Goal: Task Accomplishment & Management: Manage account settings

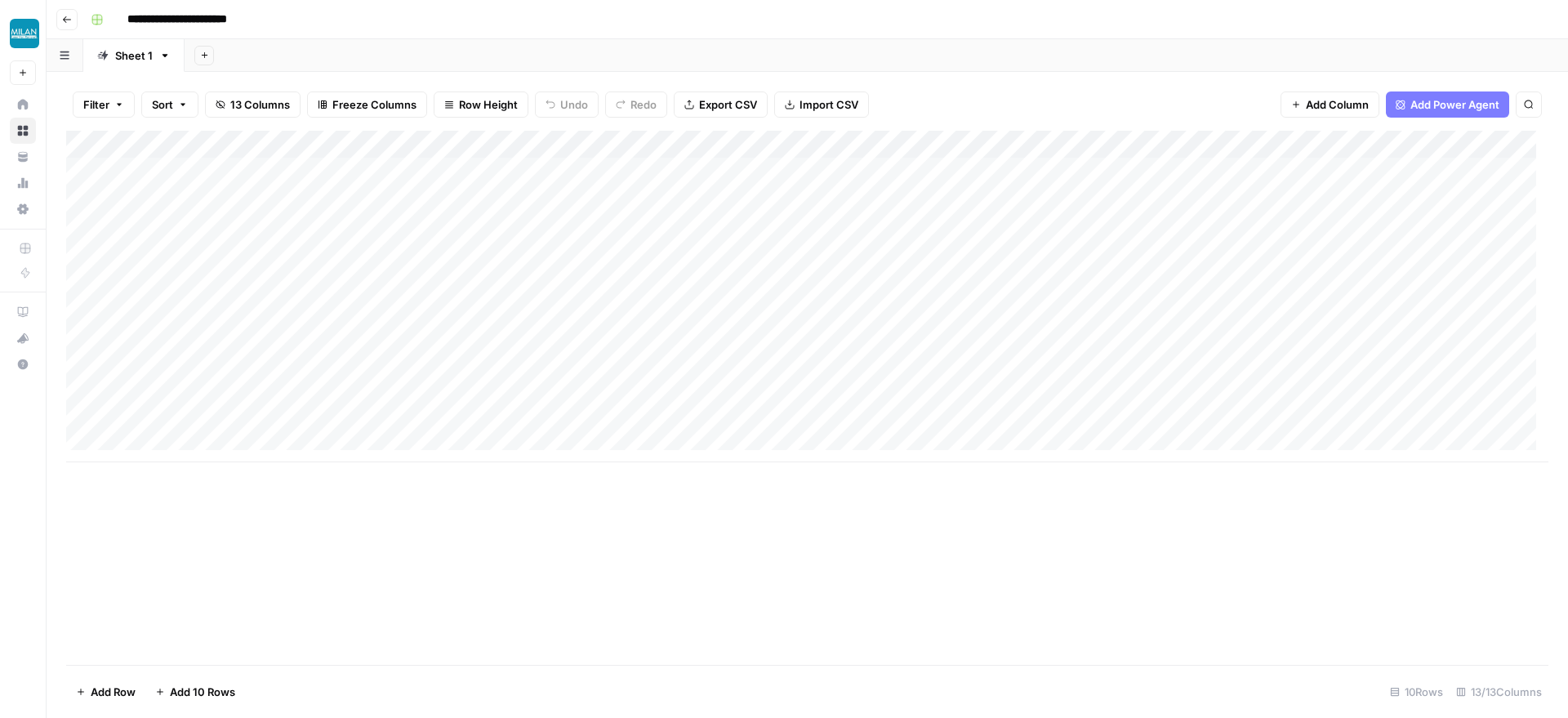
click at [224, 421] on div "Add Column" at bounding box center [807, 297] width 1482 height 332
click at [195, 439] on div "Add Column" at bounding box center [807, 297] width 1482 height 332
click at [186, 406] on div "Add Column" at bounding box center [807, 310] width 1482 height 359
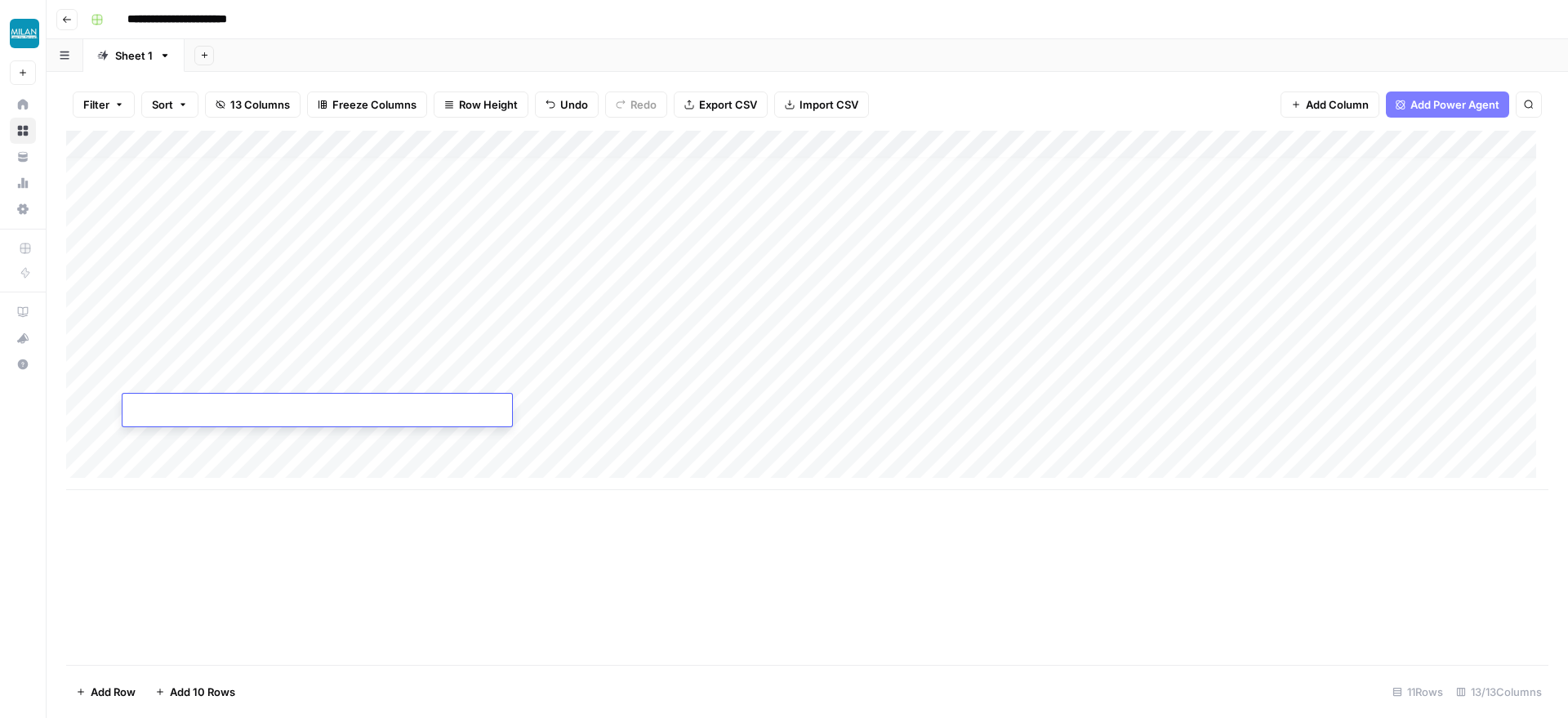
type input "**********"
click at [491, 495] on div "Add Column" at bounding box center [807, 398] width 1482 height 534
click at [552, 402] on div "Add Column" at bounding box center [807, 310] width 1482 height 359
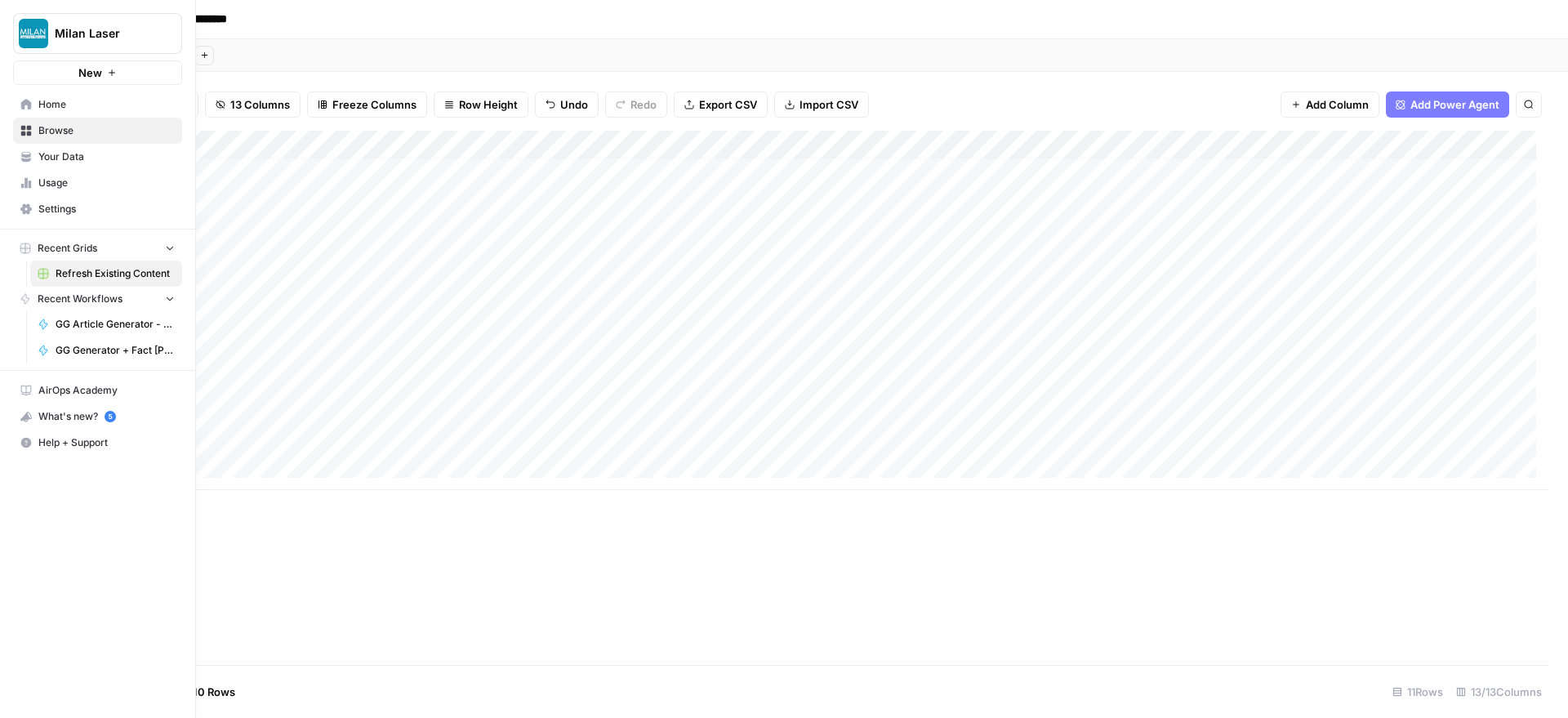
click at [76, 157] on span "Your Data" at bounding box center [107, 157] width 136 height 15
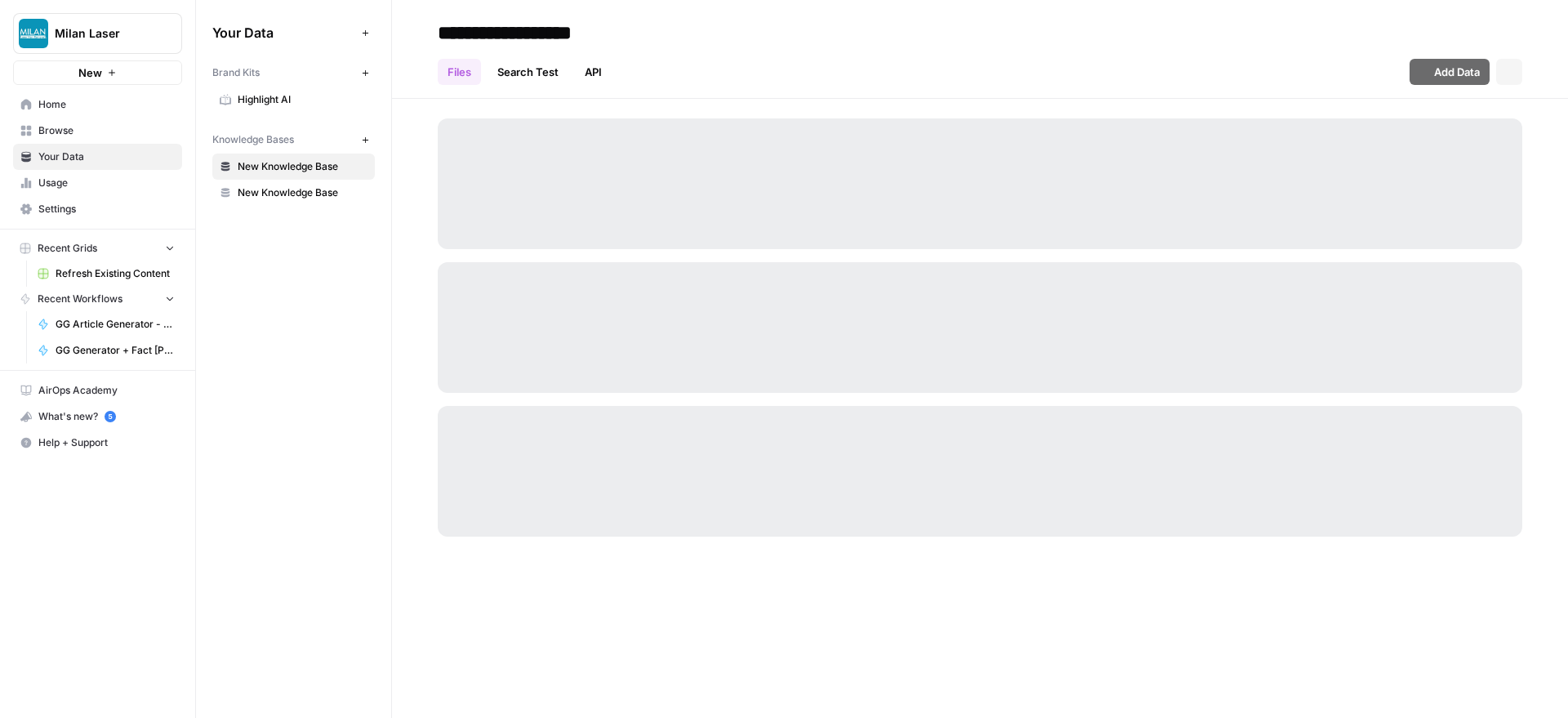
click at [57, 130] on span "Browse" at bounding box center [107, 131] width 136 height 15
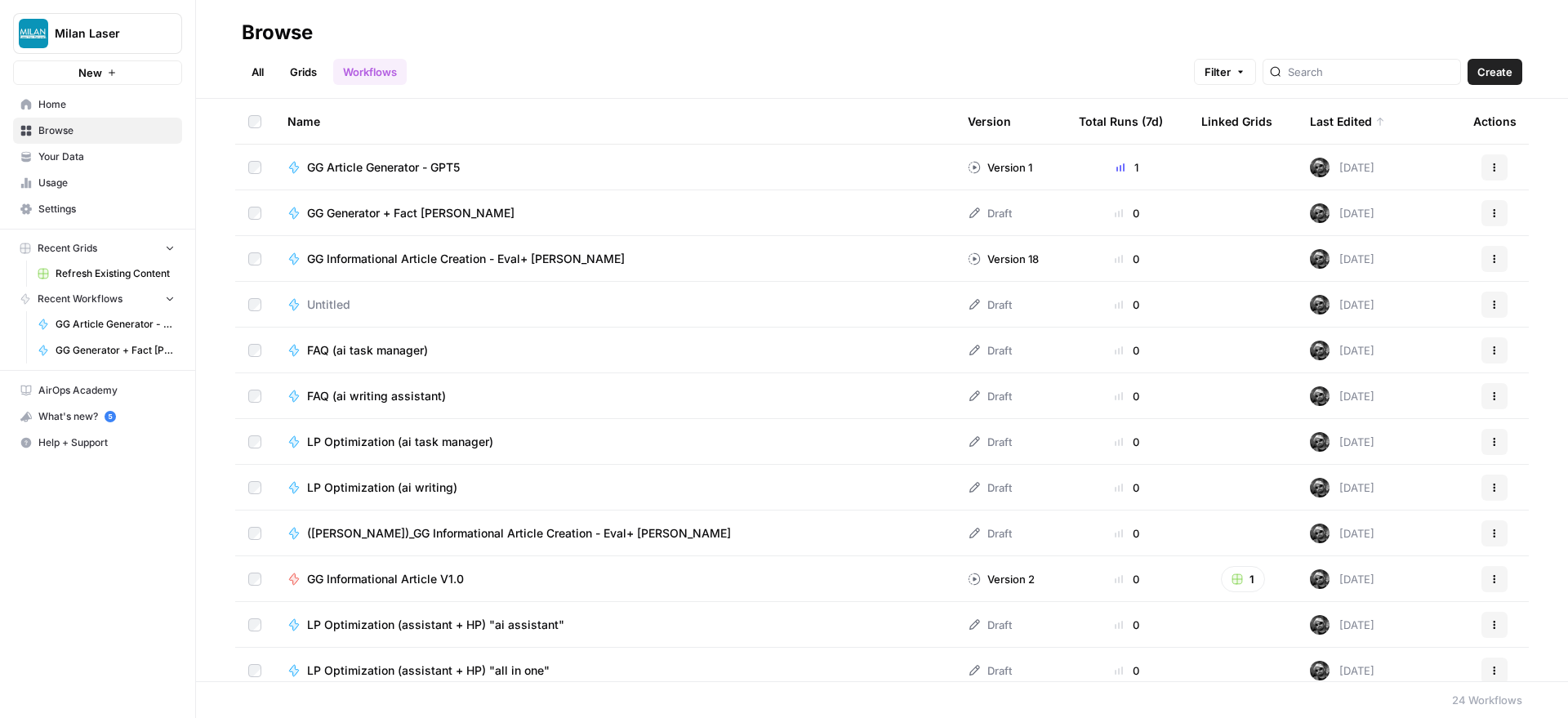
click at [146, 300] on button "Recent Workflows" at bounding box center [98, 299] width 169 height 25
click at [129, 301] on button "Recent Workflows" at bounding box center [98, 299] width 169 height 25
click at [62, 153] on span "Your Data" at bounding box center [107, 157] width 136 height 15
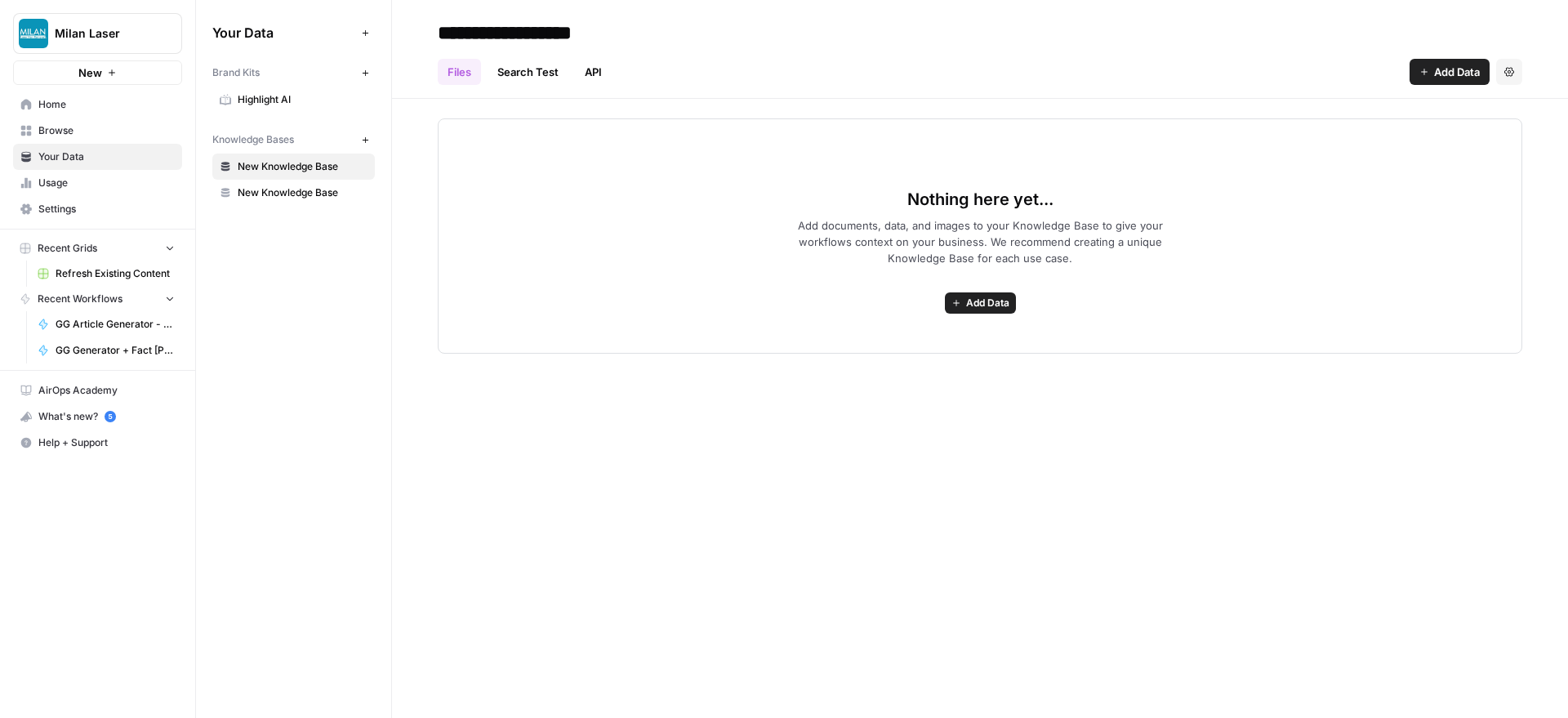
click at [92, 186] on span "Usage" at bounding box center [107, 183] width 136 height 15
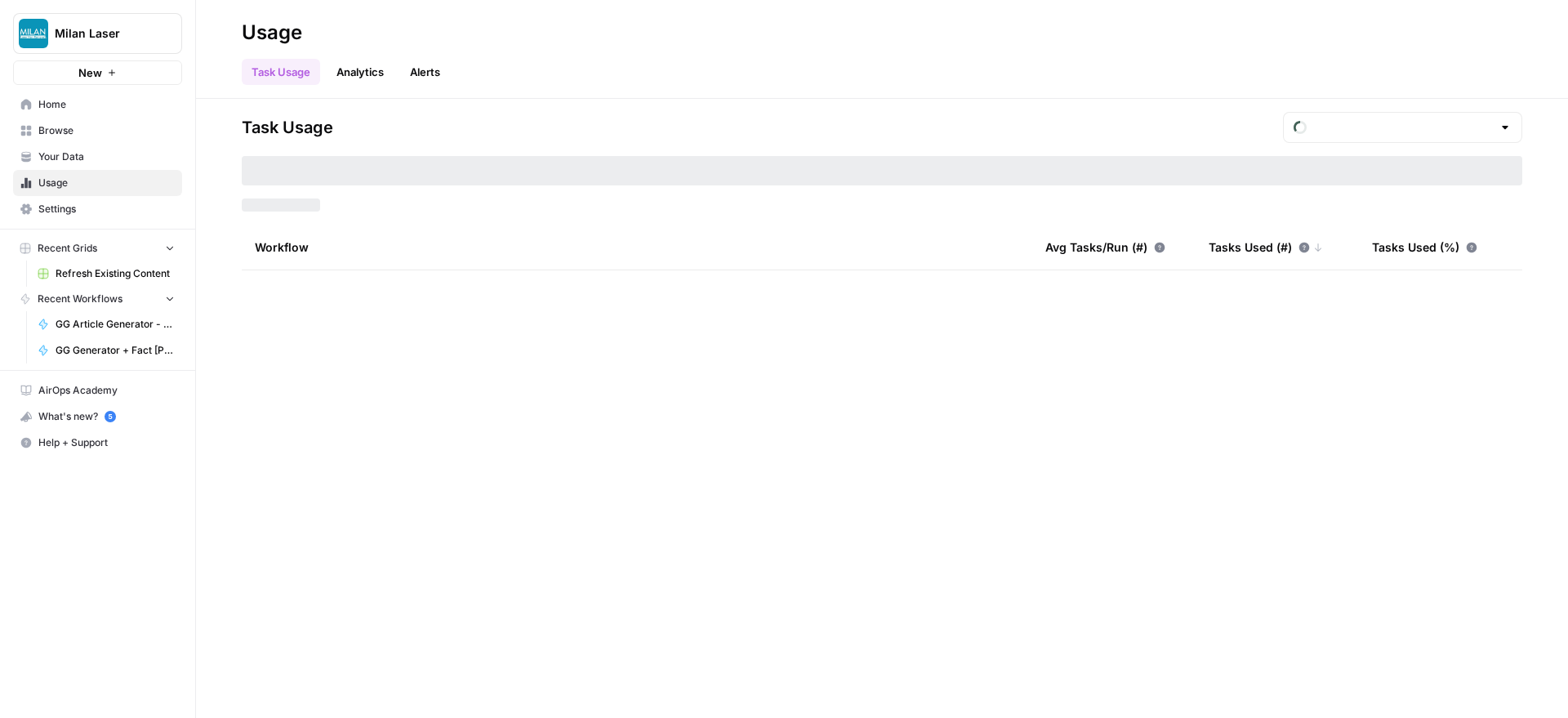
type input "August Tasks"
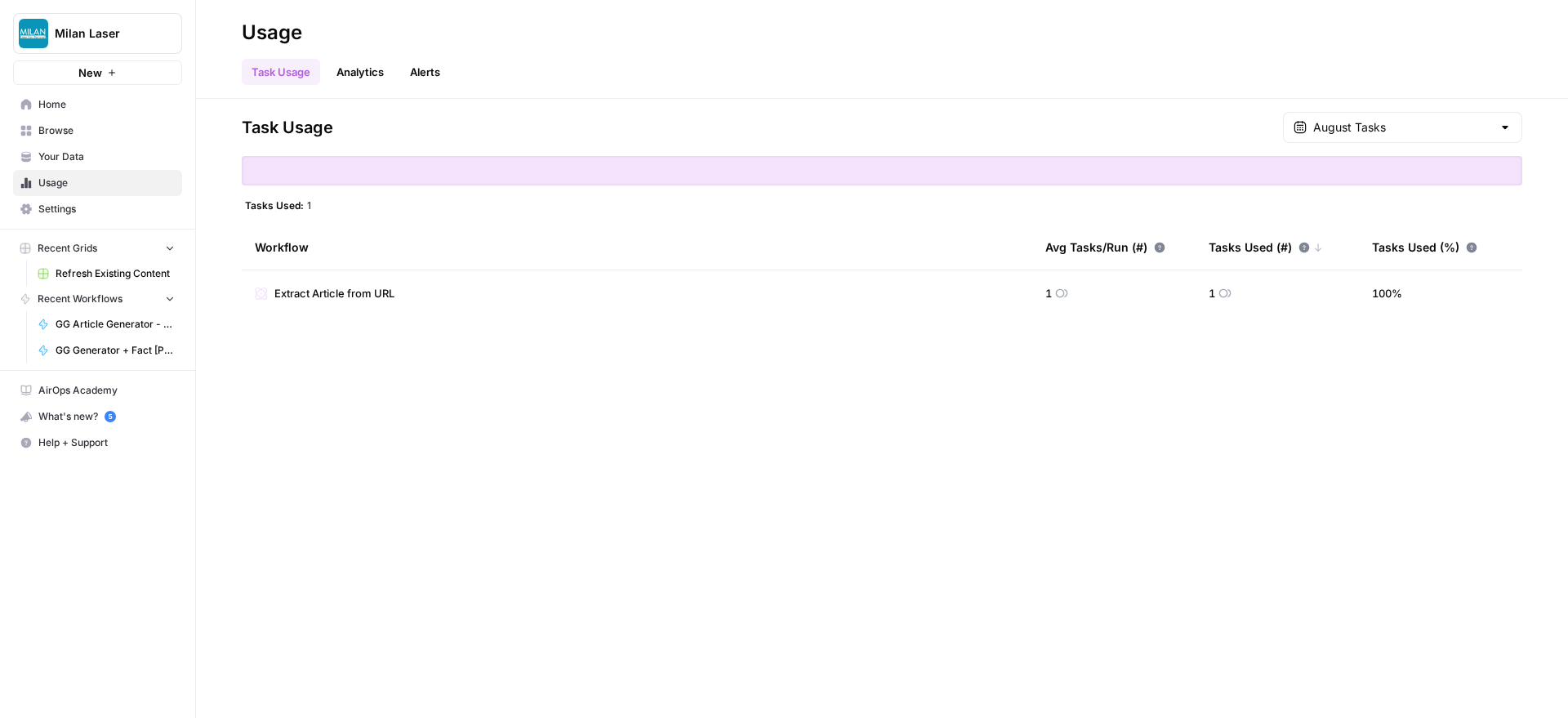
click at [99, 68] on span "New" at bounding box center [90, 73] width 24 height 16
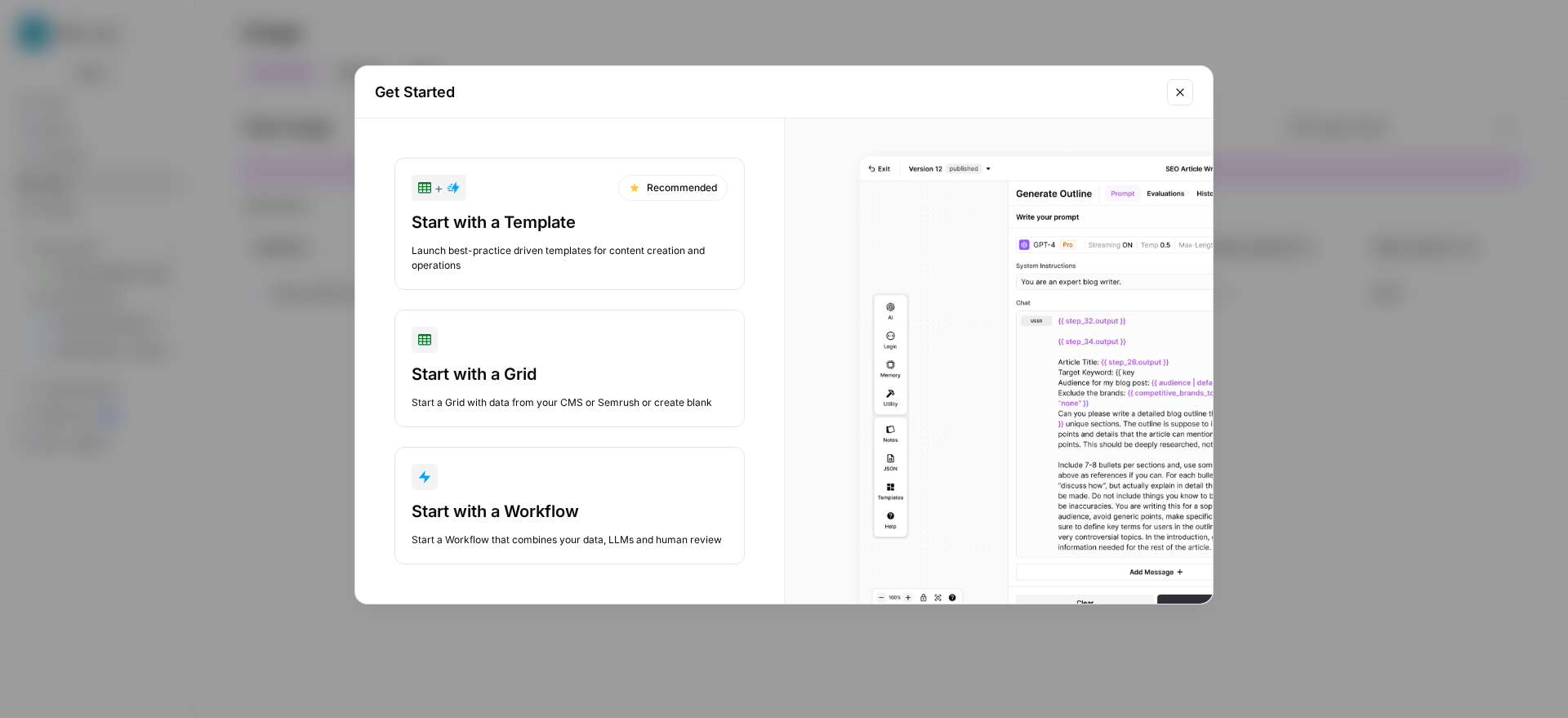
click at [518, 496] on button "Start with a Workflow Start a Workflow that combines your data, LLMs and human …" at bounding box center [569, 505] width 351 height 117
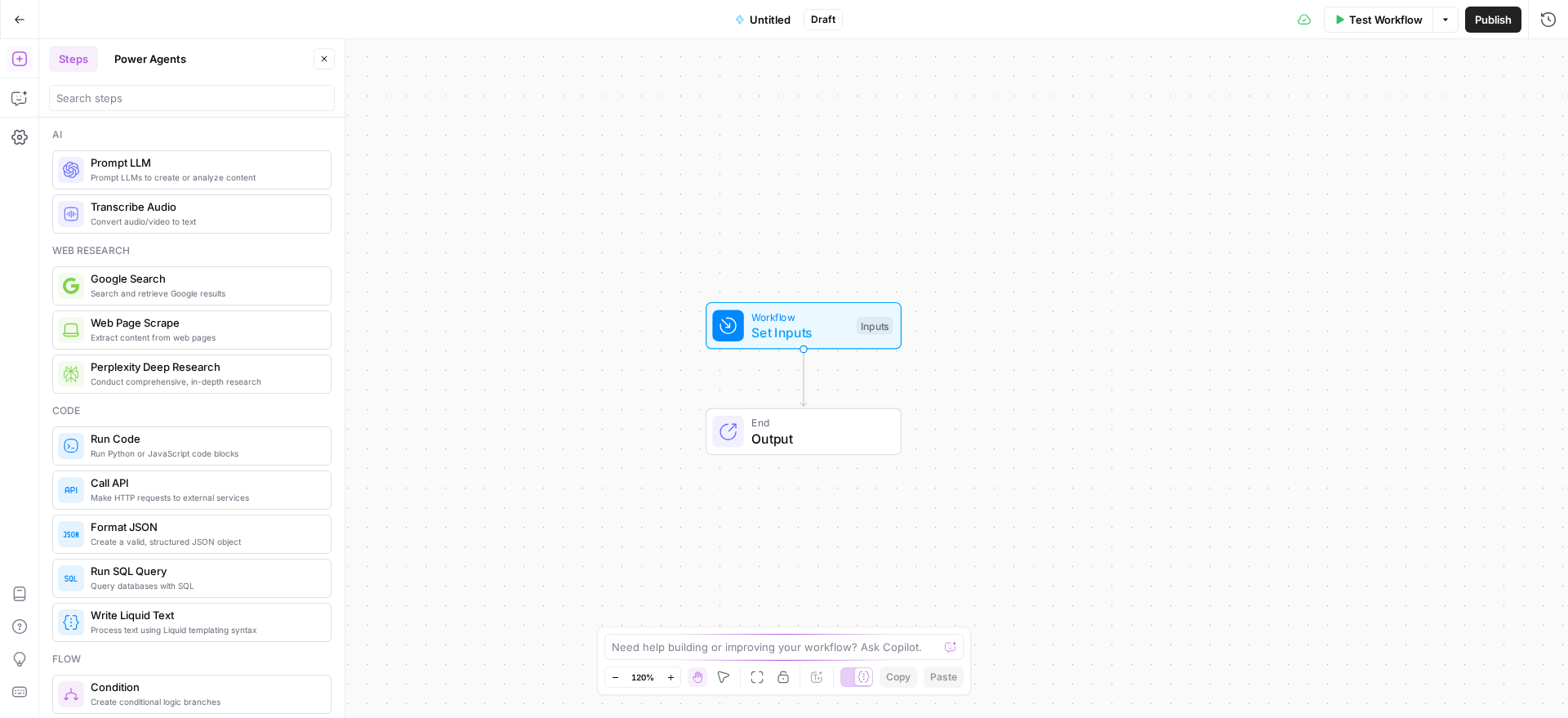
click at [159, 57] on button "Power Agents" at bounding box center [149, 59] width 91 height 26
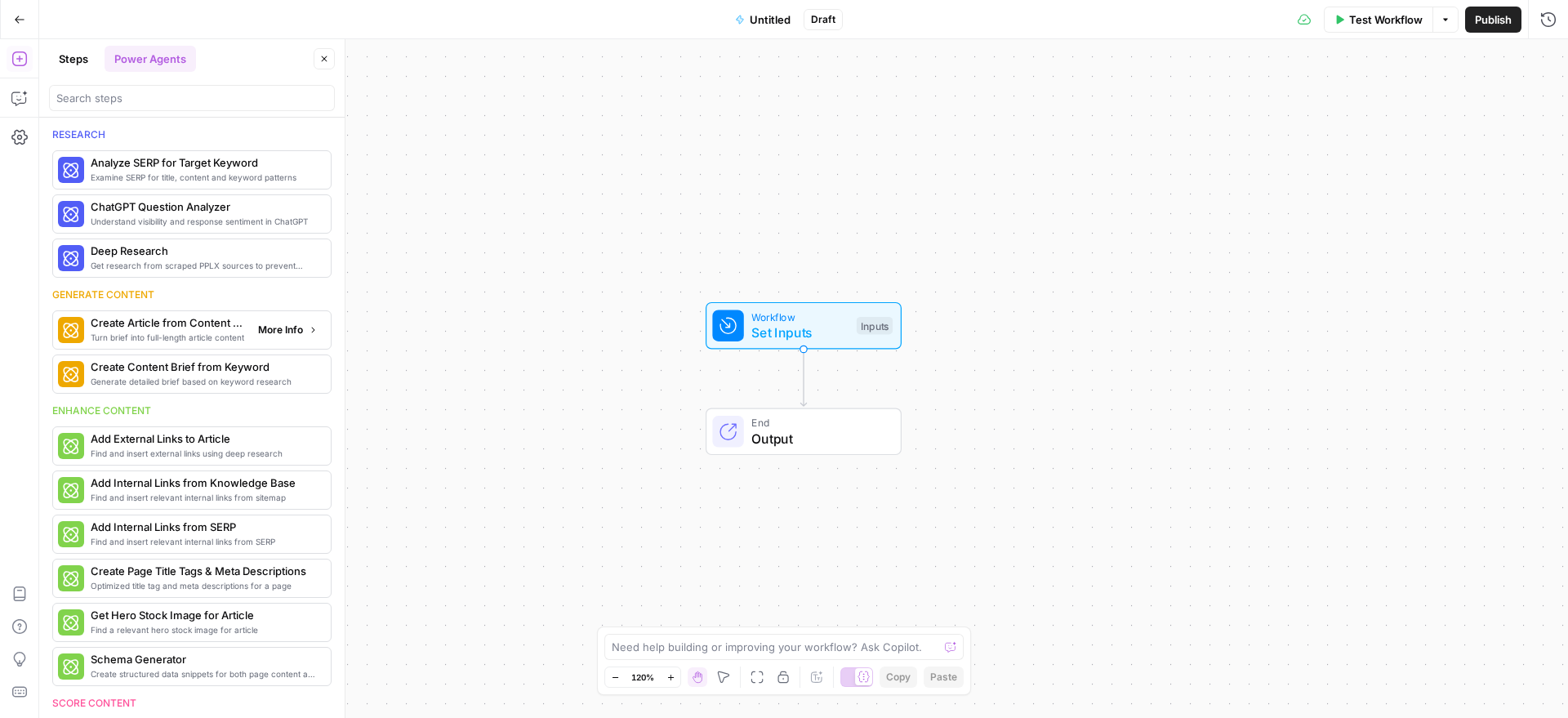
click at [154, 331] on span "Turn brief into full-length article content" at bounding box center [168, 338] width 154 height 13
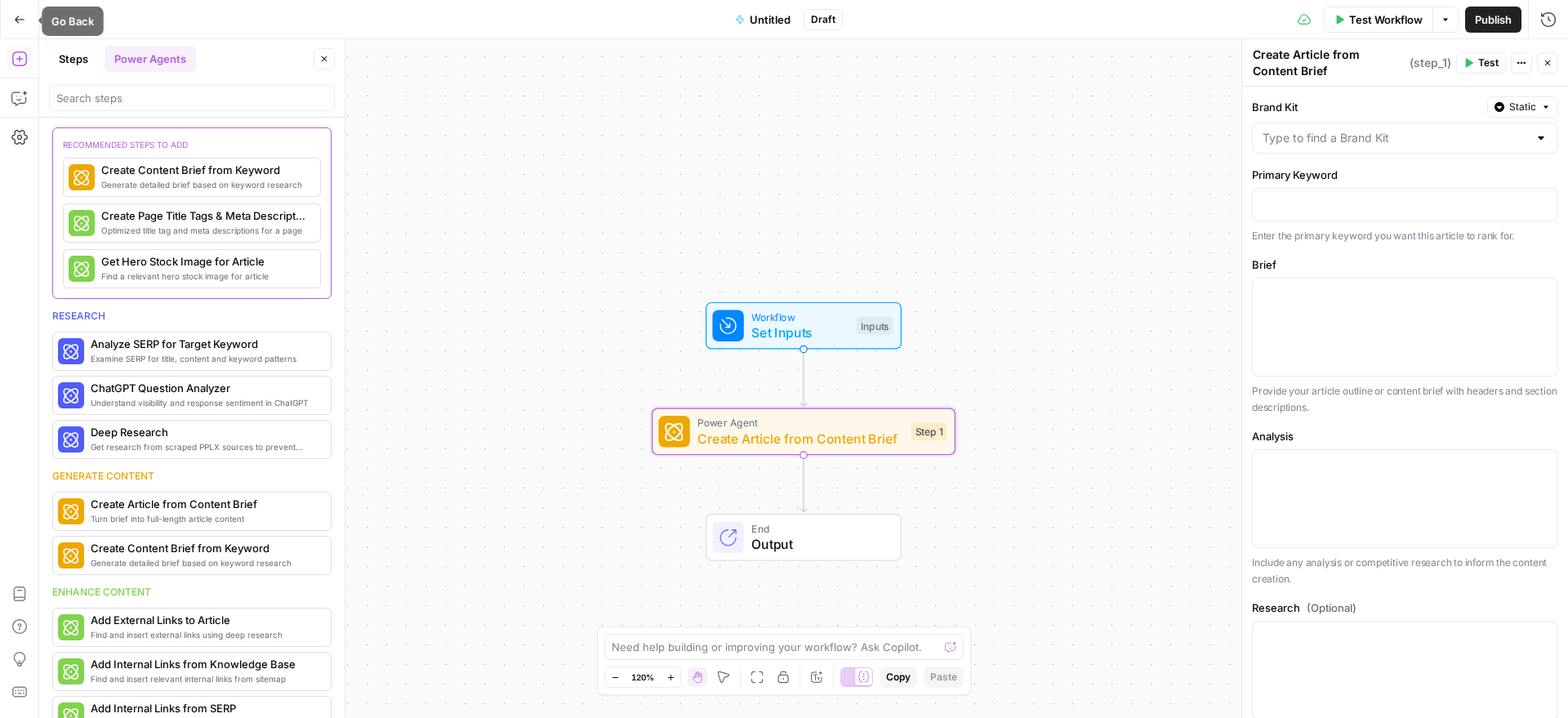
click at [18, 16] on icon "button" at bounding box center [20, 19] width 10 height 7
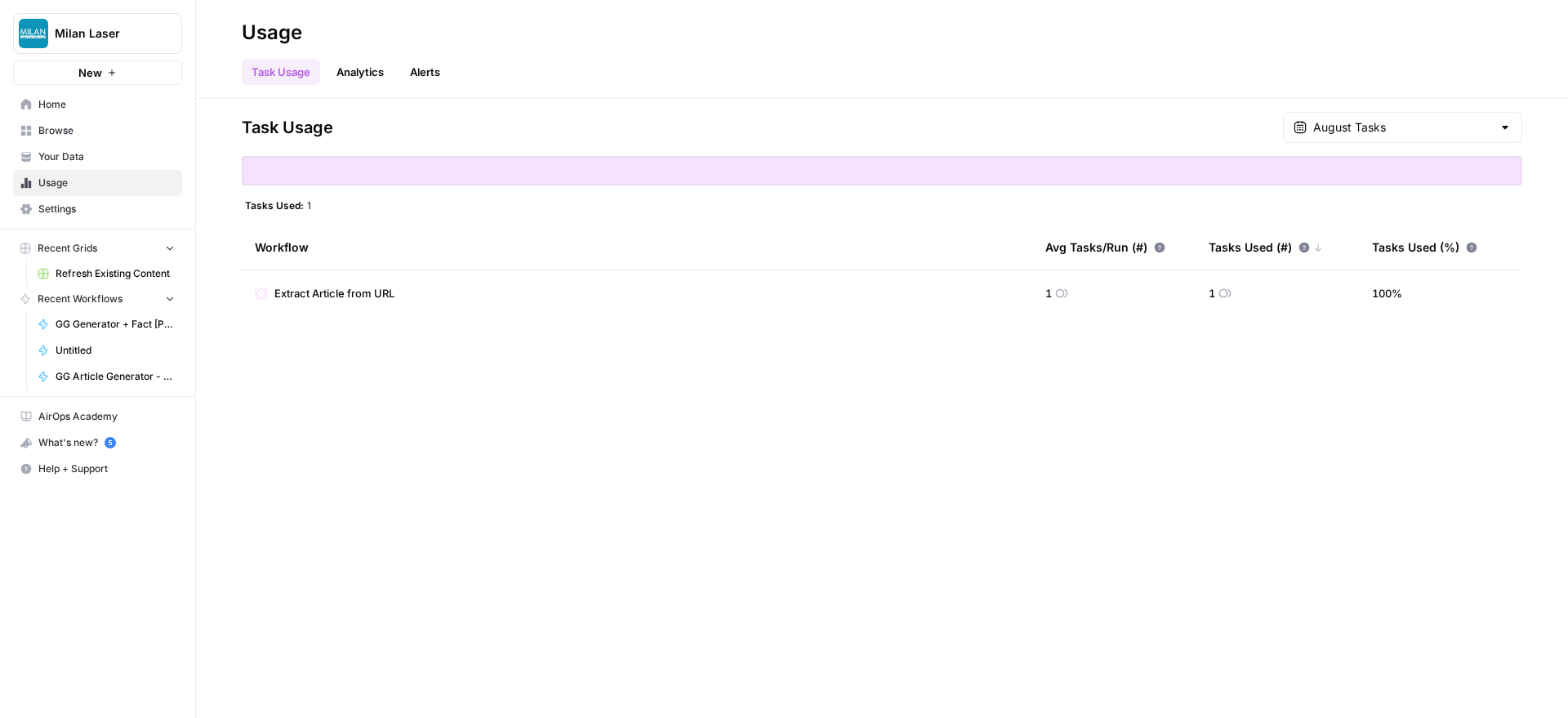
click at [84, 30] on div "New" at bounding box center [98, 39] width 41 height 28
click at [37, 30] on img "Workspace: Milan Laser" at bounding box center [34, 34] width 30 height 30
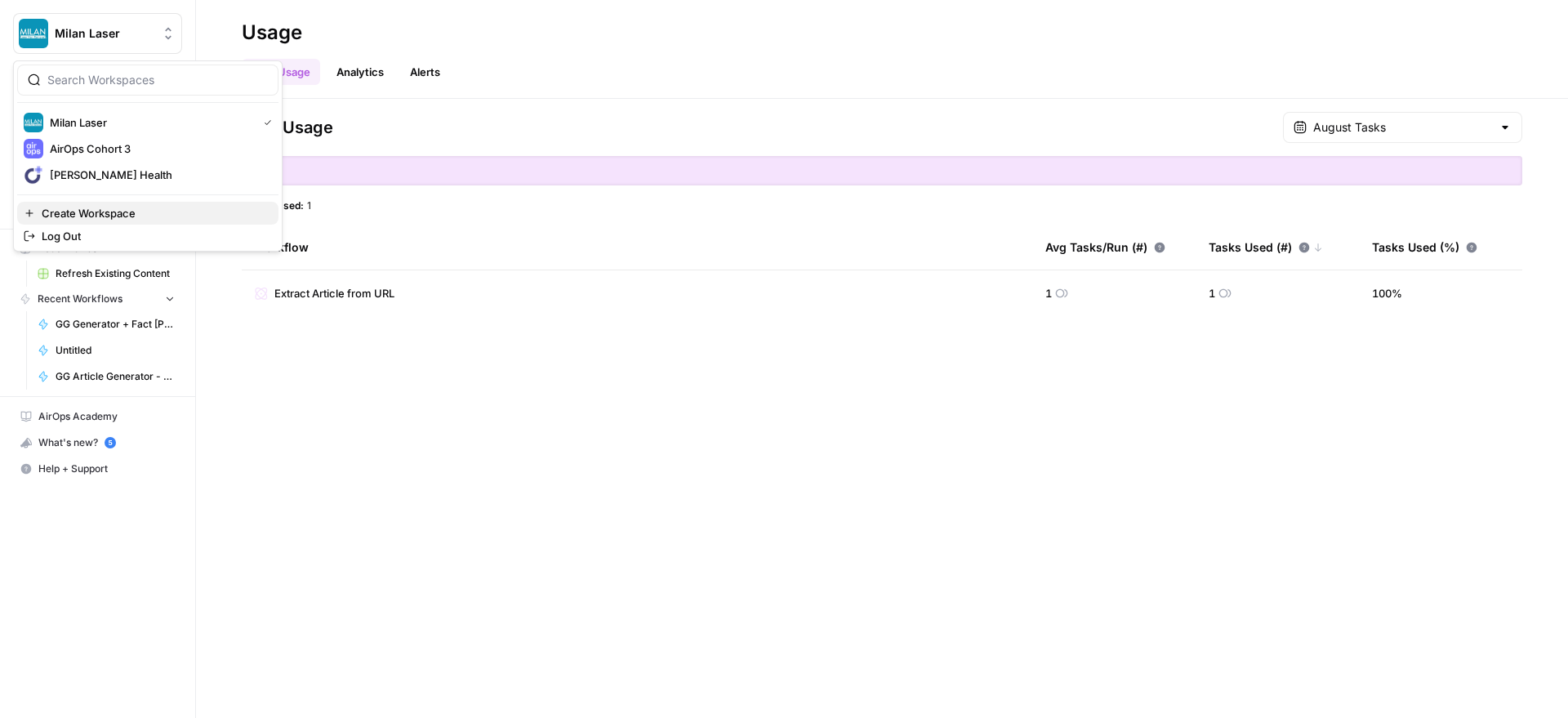
click at [126, 213] on span "Create Workspace" at bounding box center [154, 214] width 223 height 16
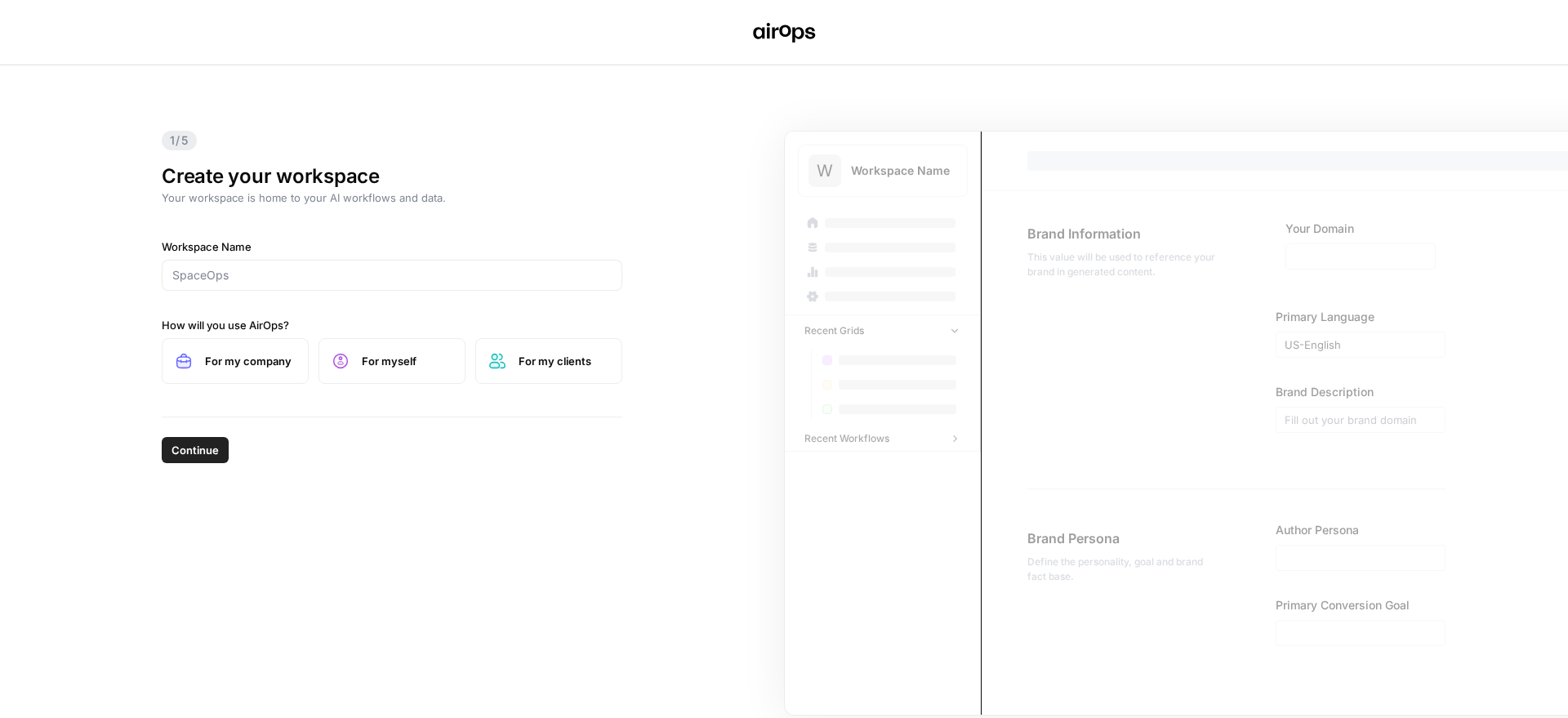
click at [297, 284] on div at bounding box center [392, 275] width 461 height 31
type input "Spanx"
click at [548, 376] on label "For my clients" at bounding box center [549, 361] width 147 height 46
click at [201, 448] on span "Continue" at bounding box center [195, 450] width 48 height 16
